Goal: Check status

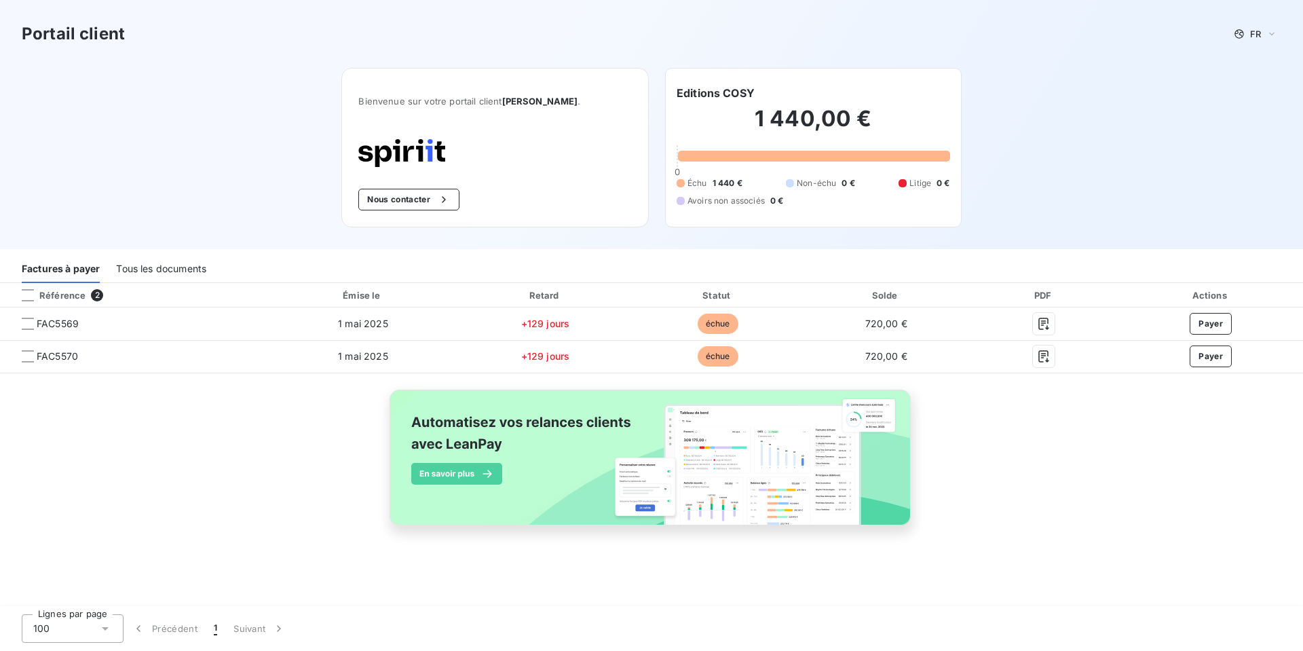
click at [226, 430] on div "Référence 2 Émise le Retard Statut Solde PDF Actions FAC5569 1 mai 2025 +129 jo…" at bounding box center [651, 419] width 1303 height 273
drag, startPoint x: 746, startPoint y: 116, endPoint x: 795, endPoint y: 116, distance: 48.2
click at [795, 116] on h2 "1 440,00 €" at bounding box center [812, 125] width 273 height 41
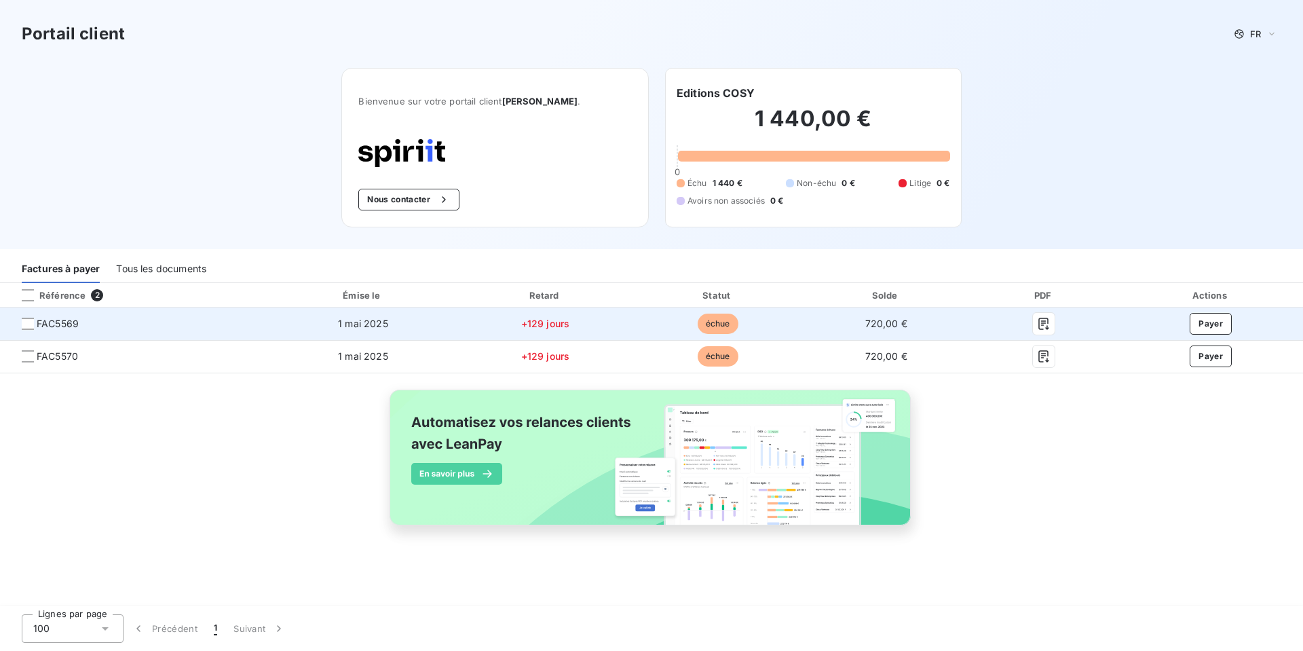
click at [65, 325] on span "FAC5569" at bounding box center [58, 324] width 42 height 14
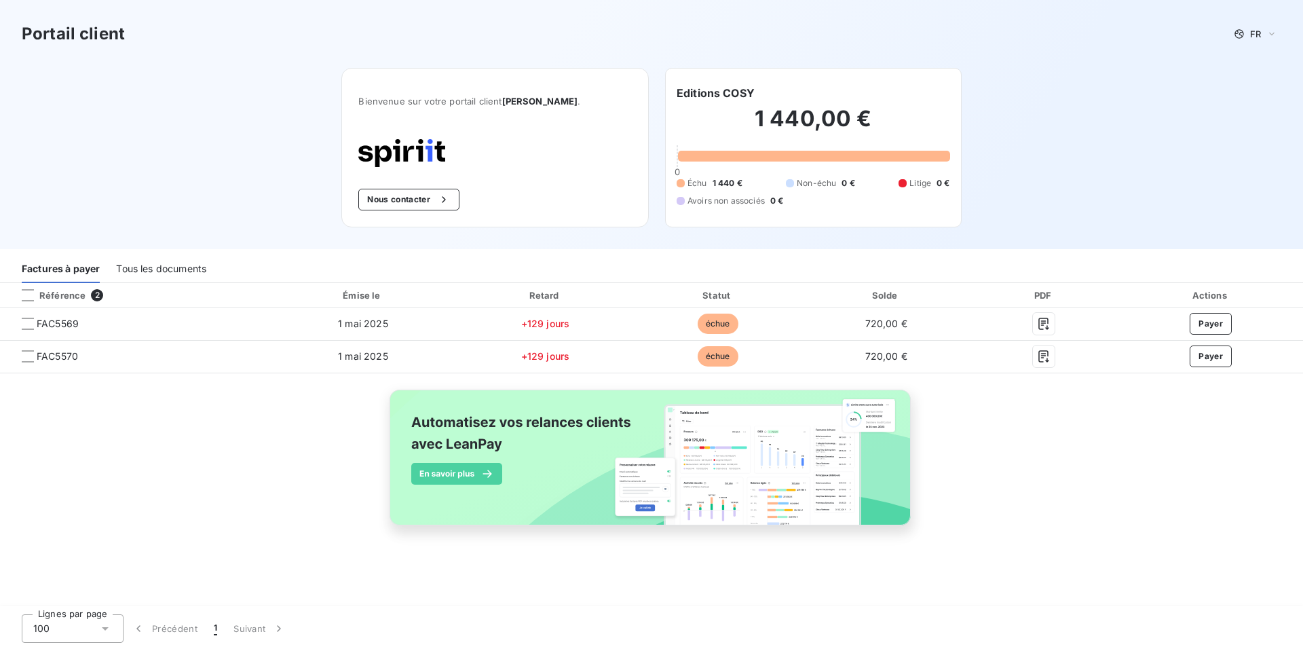
click at [136, 283] on div "Factures à payer Tous les documents" at bounding box center [651, 268] width 1303 height 28
click at [139, 269] on div "Tous les documents" at bounding box center [161, 268] width 90 height 28
